Goal: Information Seeking & Learning: Understand process/instructions

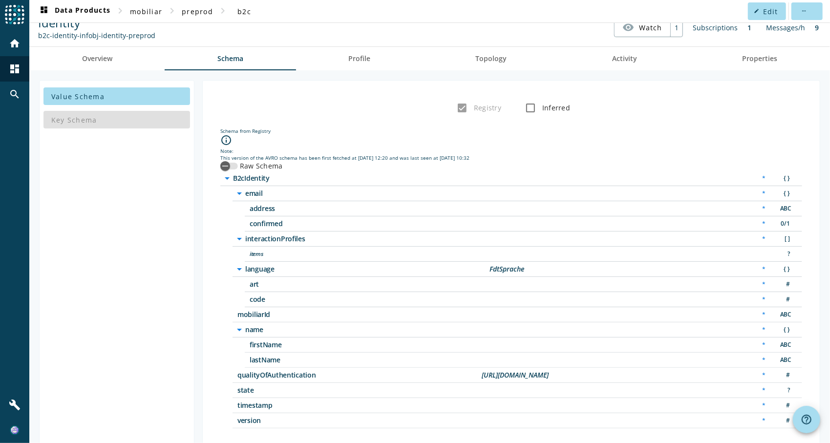
scroll to position [22, 0]
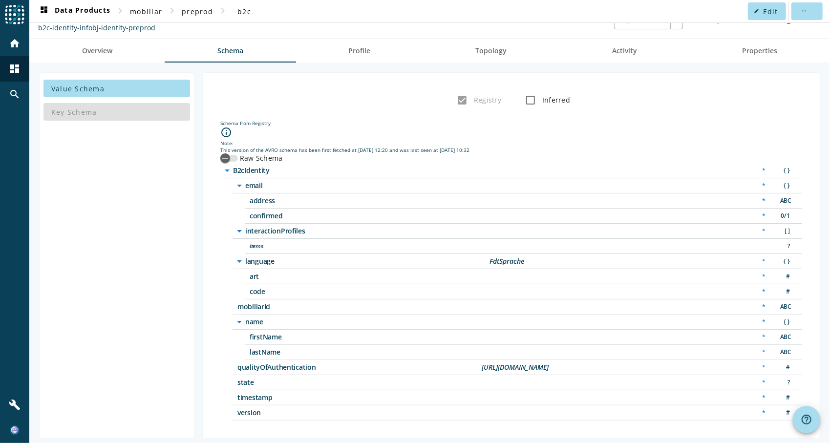
click at [236, 256] on icon "arrow_drop_down" at bounding box center [240, 261] width 12 height 12
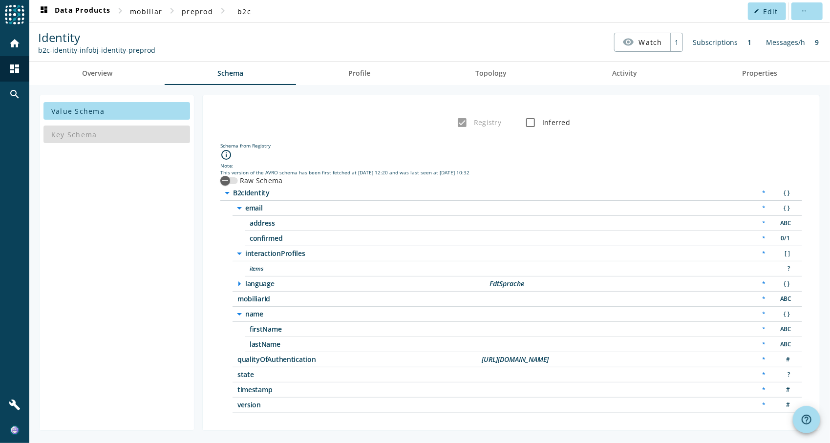
scroll to position [0, 0]
click at [240, 248] on icon "arrow_drop_down" at bounding box center [240, 254] width 12 height 12
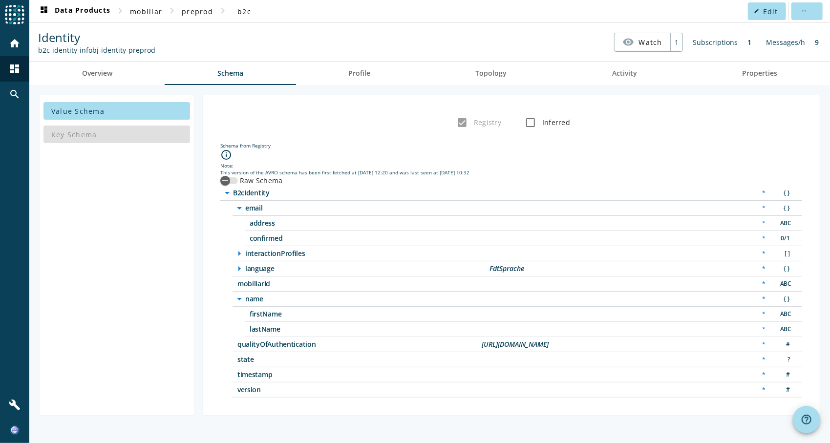
click at [280, 250] on span "interactionProfiles" at bounding box center [367, 253] width 244 height 7
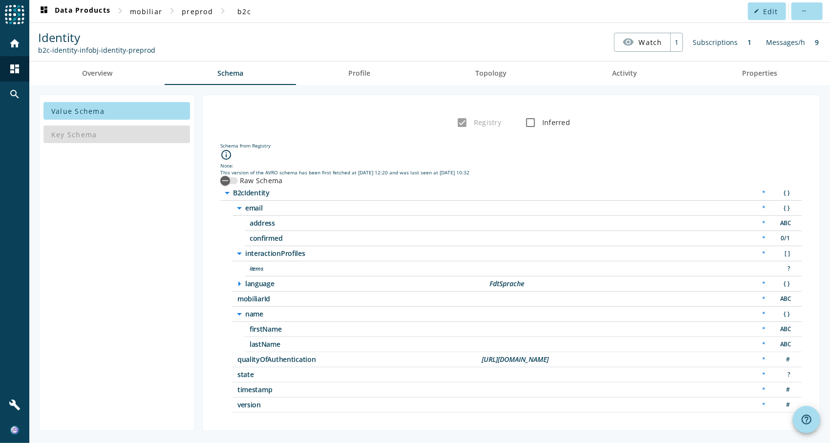
click at [261, 265] on span "items" at bounding box center [372, 268] width 244 height 7
click at [260, 265] on span "items" at bounding box center [372, 268] width 244 height 7
click at [549, 357] on div "[URL][DOMAIN_NAME]" at bounding box center [515, 359] width 67 height 7
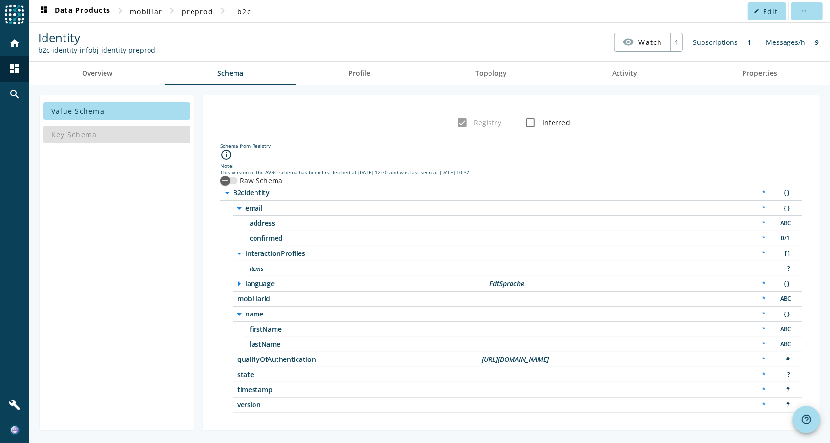
click at [243, 309] on icon "arrow_drop_down" at bounding box center [240, 314] width 12 height 12
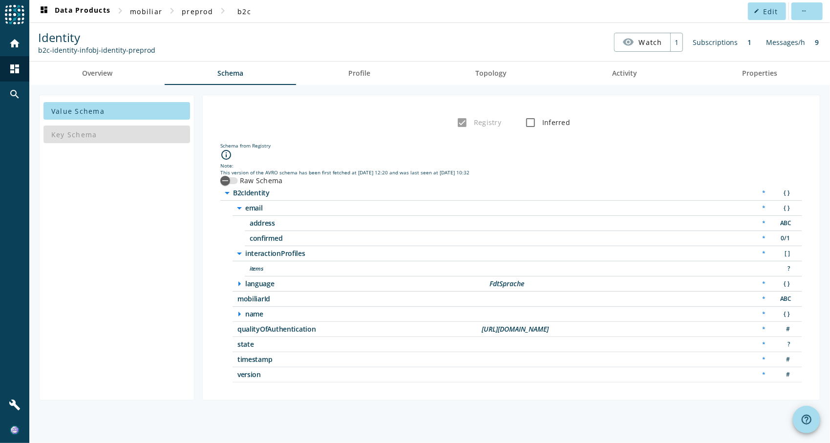
click at [243, 309] on icon "arrow_right" at bounding box center [240, 314] width 12 height 12
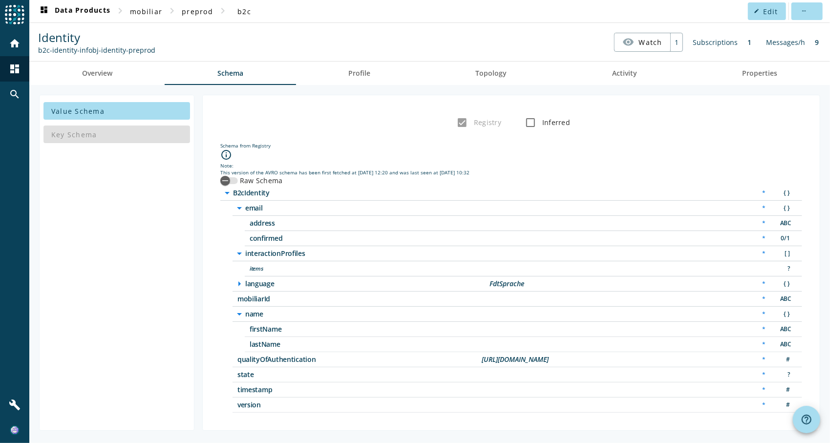
click at [239, 280] on icon "arrow_right" at bounding box center [240, 284] width 12 height 12
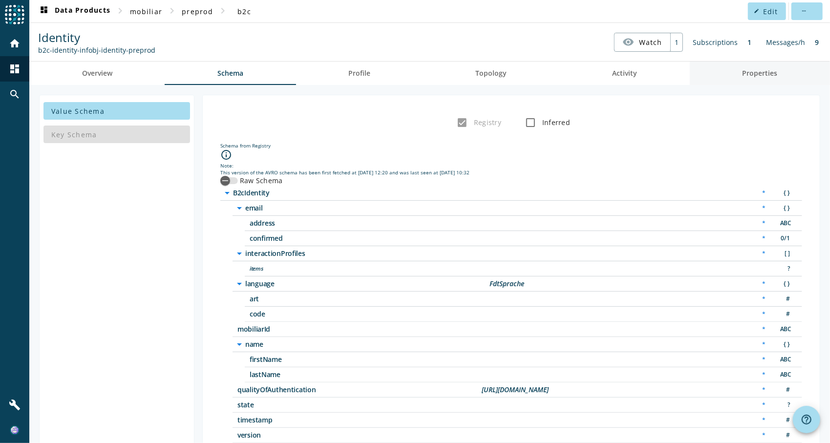
click at [754, 71] on span "Properties" at bounding box center [759, 73] width 35 height 7
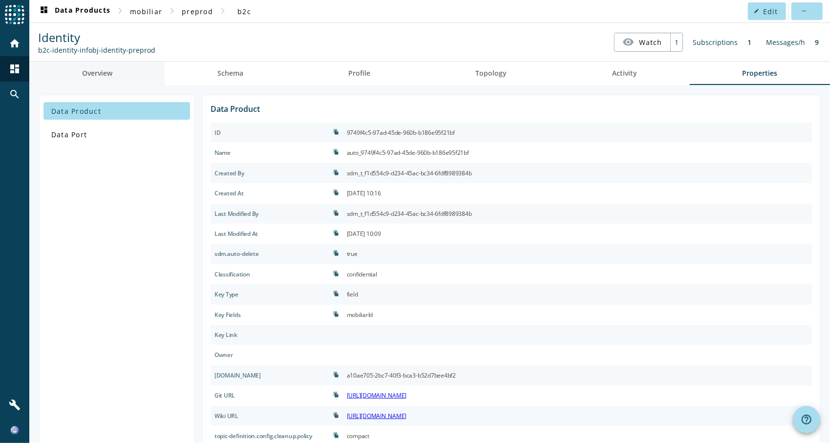
click at [114, 74] on link "Overview" at bounding box center [96, 73] width 135 height 23
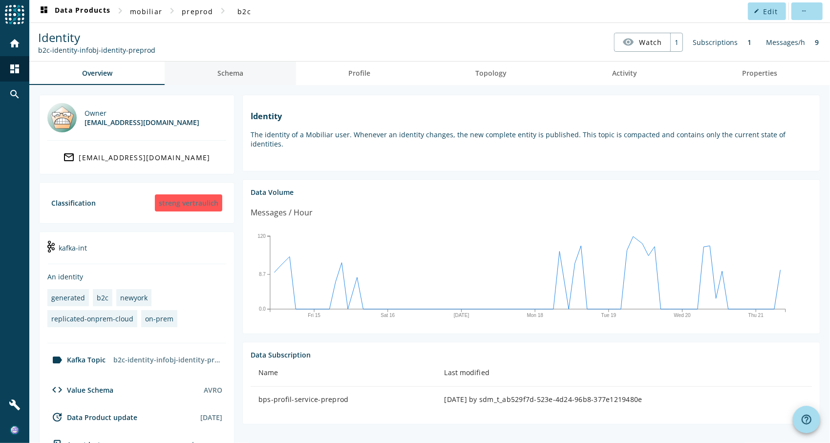
click at [242, 80] on span "Schema" at bounding box center [230, 73] width 26 height 23
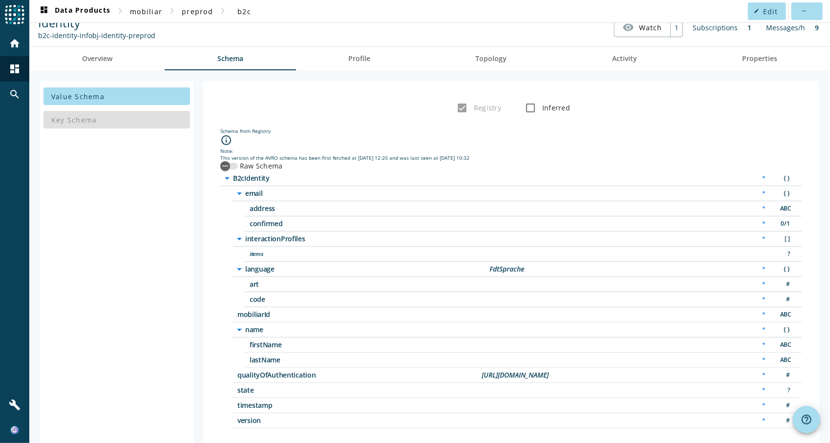
scroll to position [22, 0]
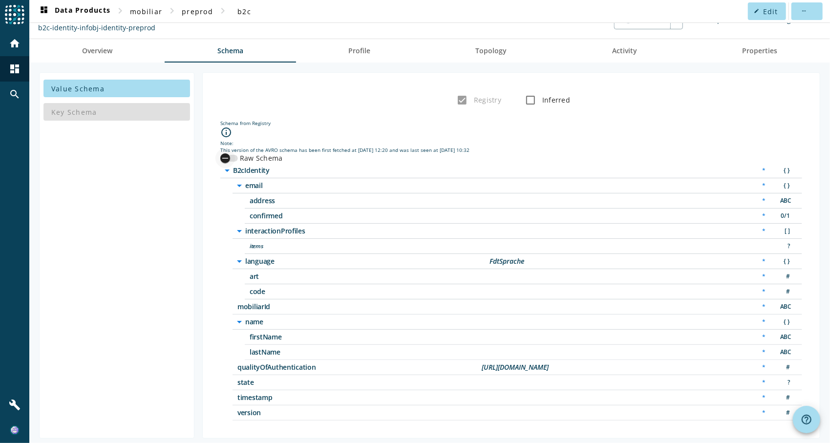
click at [232, 151] on div "button" at bounding box center [225, 159] width 20 height 20
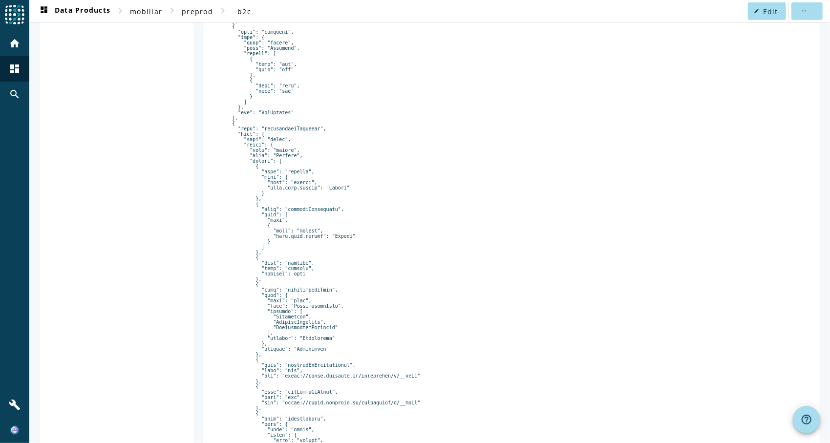
scroll to position [560, 0]
drag, startPoint x: 276, startPoint y: 183, endPoint x: 310, endPoint y: 185, distance: 34.3
click at [310, 185] on pre at bounding box center [511, 96] width 582 height 930
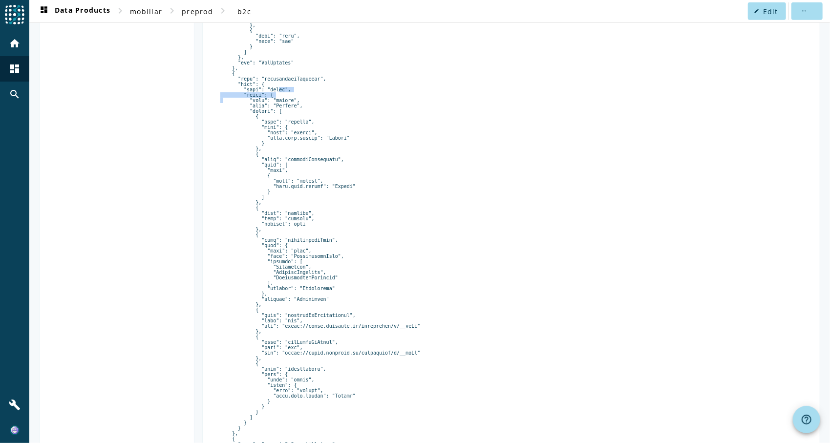
scroll to position [658, 0]
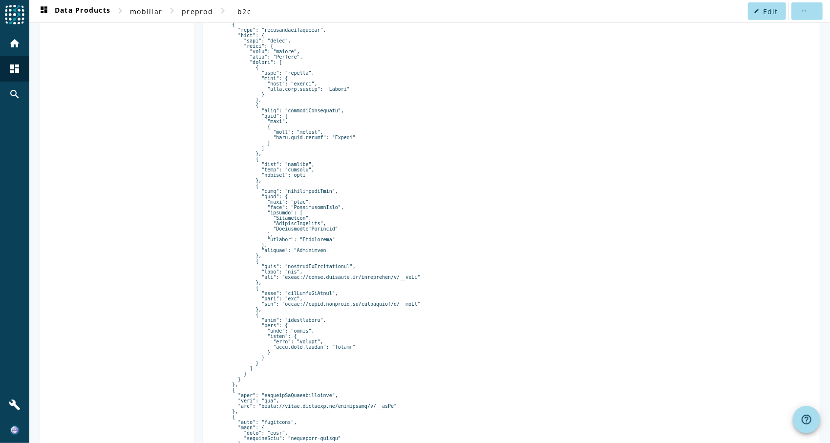
drag, startPoint x: 303, startPoint y: 312, endPoint x: 288, endPoint y: 298, distance: 20.1
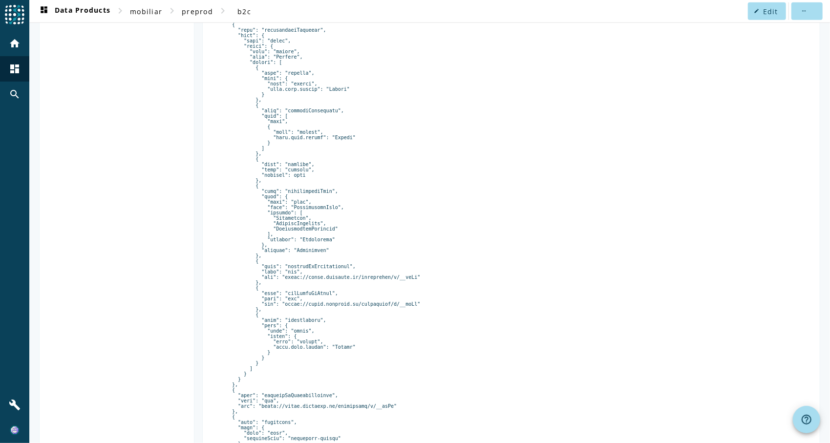
drag, startPoint x: 288, startPoint y: 298, endPoint x: 413, endPoint y: 302, distance: 125.1
drag, startPoint x: 272, startPoint y: 277, endPoint x: 364, endPoint y: 289, distance: 93.6
